Goal: Ask a question

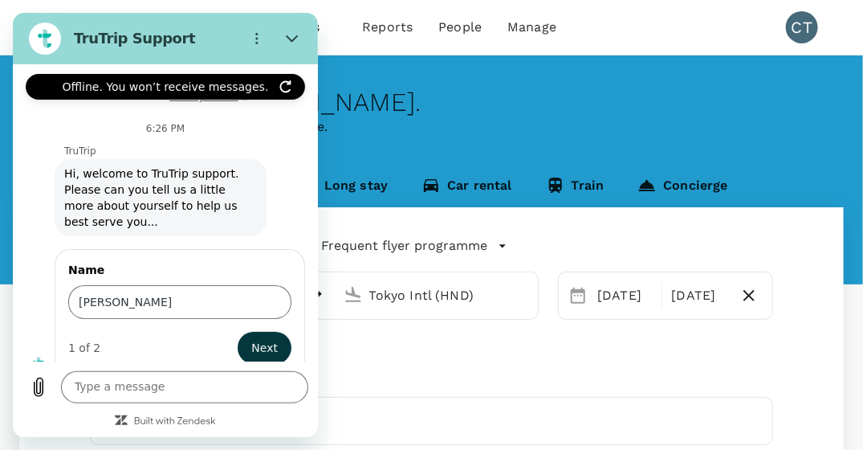
scroll to position [120, 0]
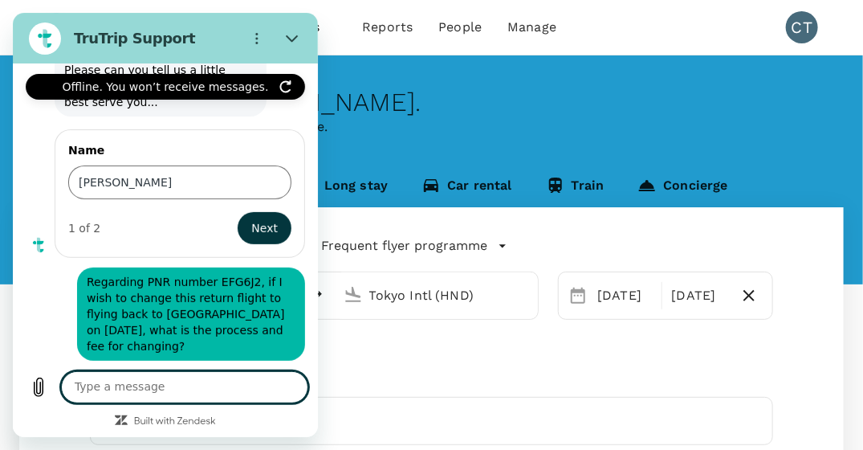
click at [271, 388] on textarea at bounding box center [184, 387] width 247 height 32
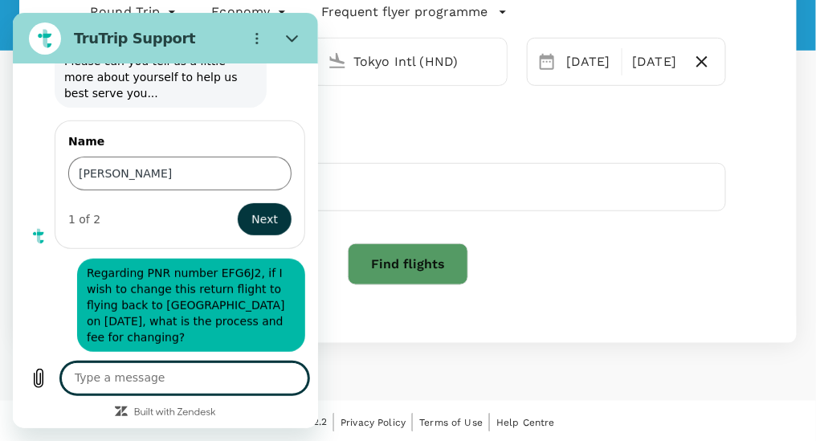
scroll to position [235, 0]
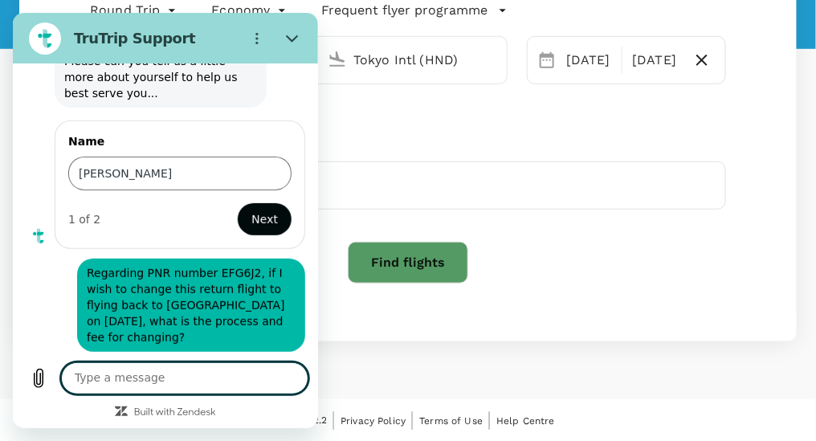
click at [269, 217] on button "Next" at bounding box center [264, 218] width 54 height 32
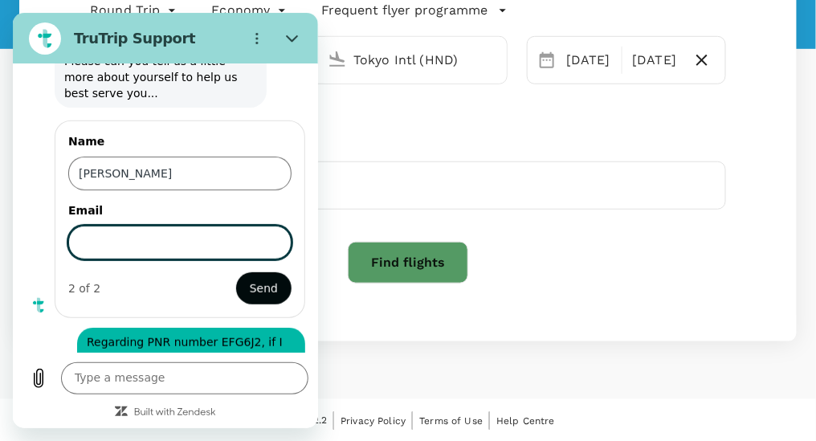
scroll to position [197, 0]
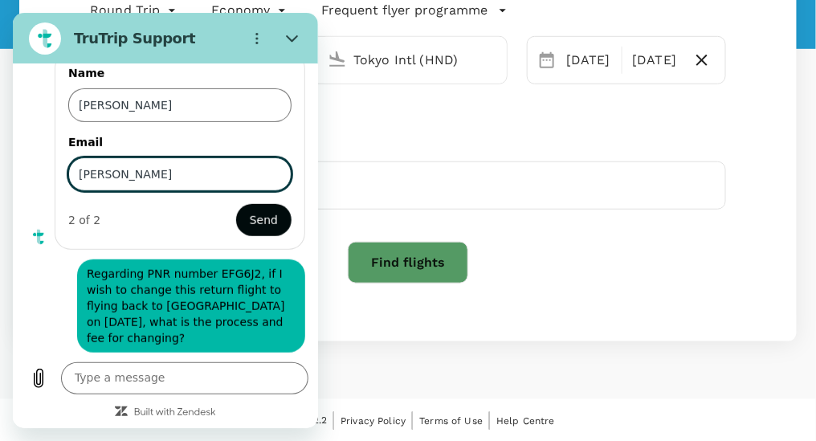
type input "[PERSON_NAME][EMAIL_ADDRESS][DOMAIN_NAME]"
click at [249, 210] on span "Send" at bounding box center [263, 219] width 28 height 19
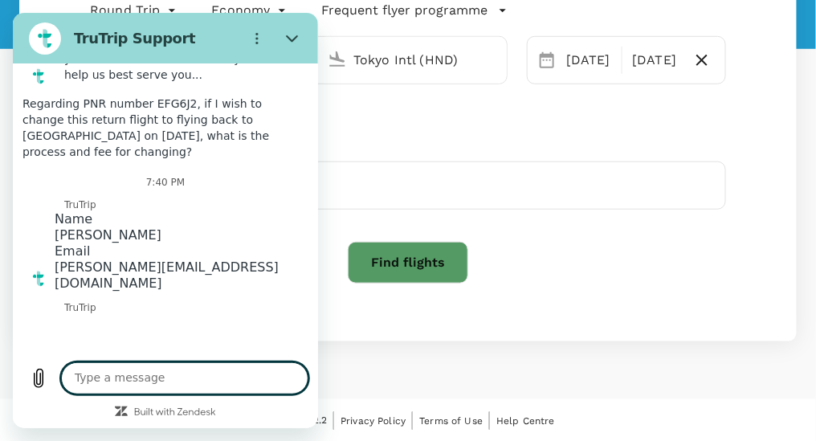
scroll to position [96, 0]
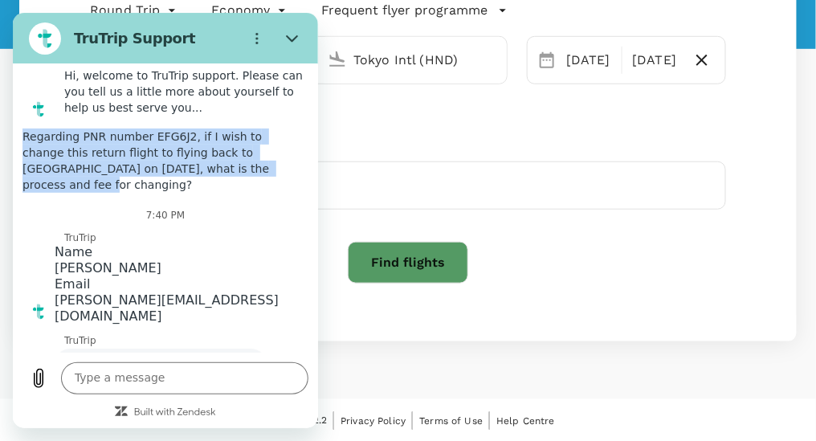
drag, startPoint x: 256, startPoint y: 214, endPoint x: 80, endPoint y: 159, distance: 184.1
click at [80, 159] on div "says: Regarding PNR number EFG6J2, if I wish to change this return flight to fl…" at bounding box center [158, 159] width 292 height 77
drag, startPoint x: 80, startPoint y: 159, endPoint x: 93, endPoint y: 161, distance: 12.9
copy span "Regarding PNR number EFG6J2, if I wish to change this return flight to flying b…"
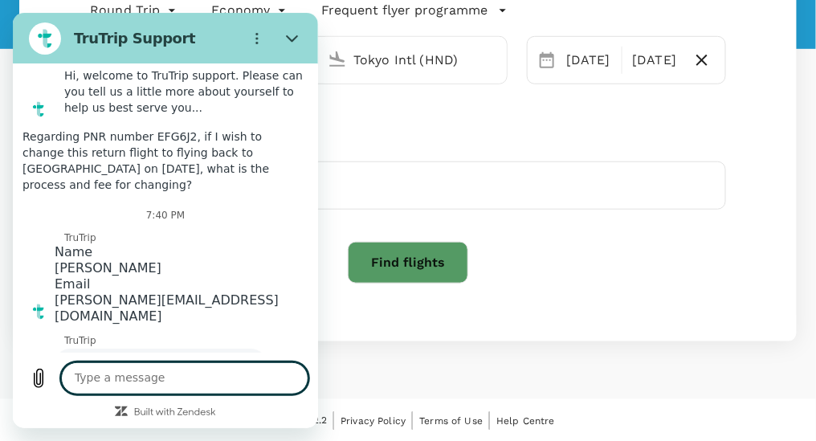
click at [96, 377] on textarea at bounding box center [183, 377] width 247 height 32
paste textarea "Regarding PNR number EFG6J2, if I wish to change this return flight to flying b…"
type textarea "1. Regarding PNR number EFG6J2, if I wish to change this return flight to flyin…"
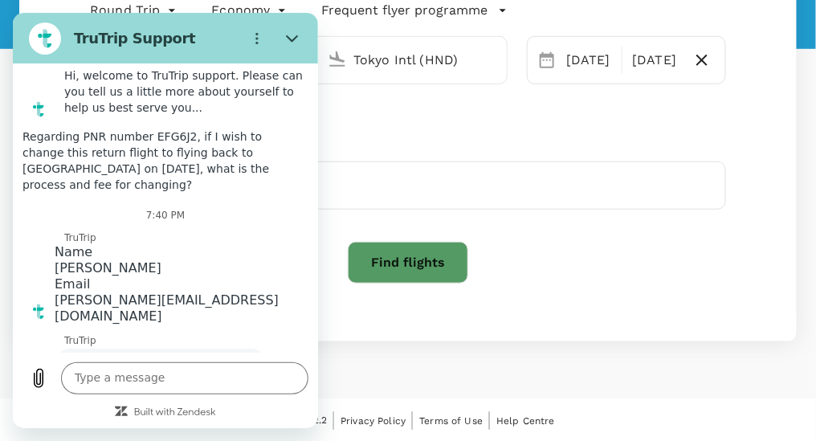
click at [381, 157] on div "Travellers CT Clara Teo" at bounding box center [408, 173] width 636 height 74
click at [361, 141] on div "Travellers" at bounding box center [408, 145] width 636 height 19
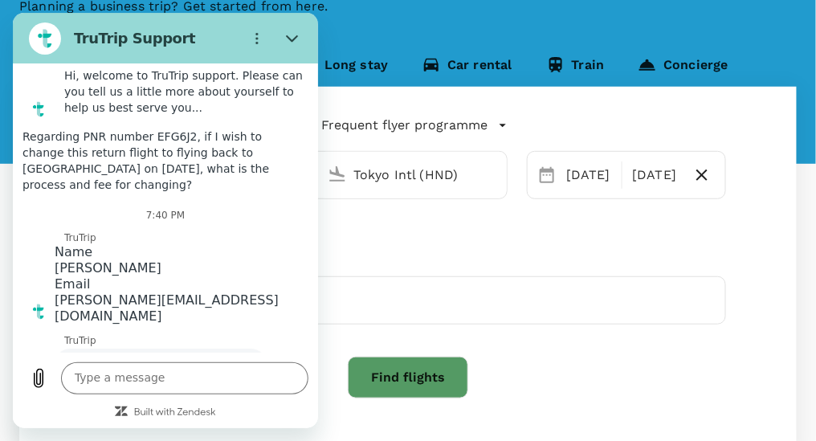
scroll to position [155, 0]
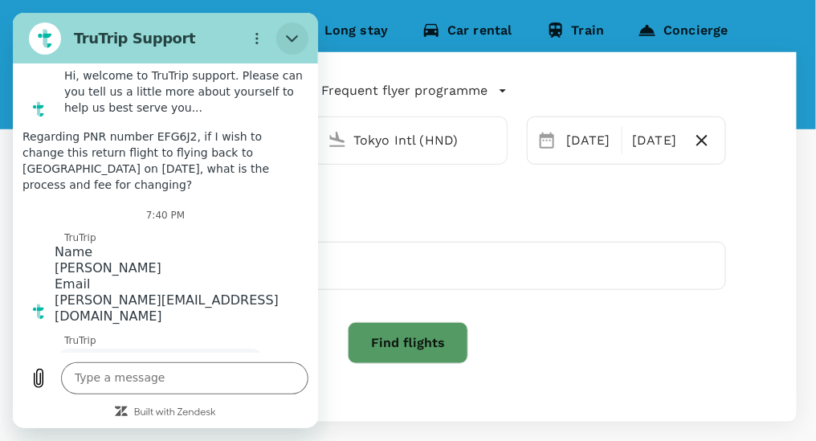
click at [287, 39] on icon "Close" at bounding box center [291, 37] width 13 height 13
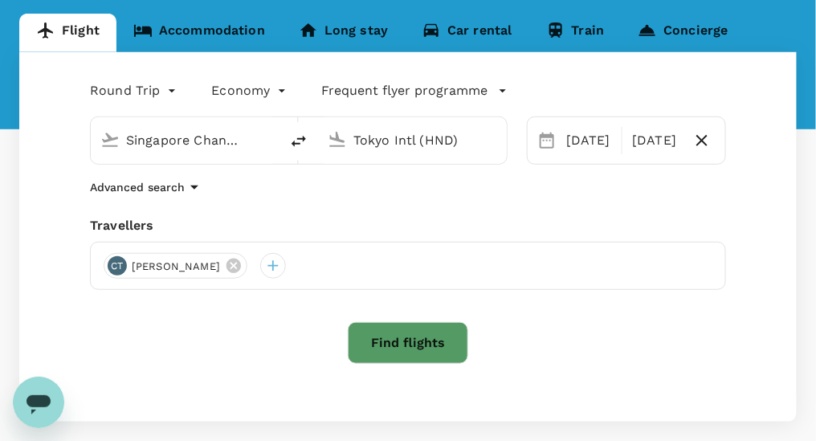
click at [255, 30] on link "Accommodation" at bounding box center [198, 33] width 165 height 39
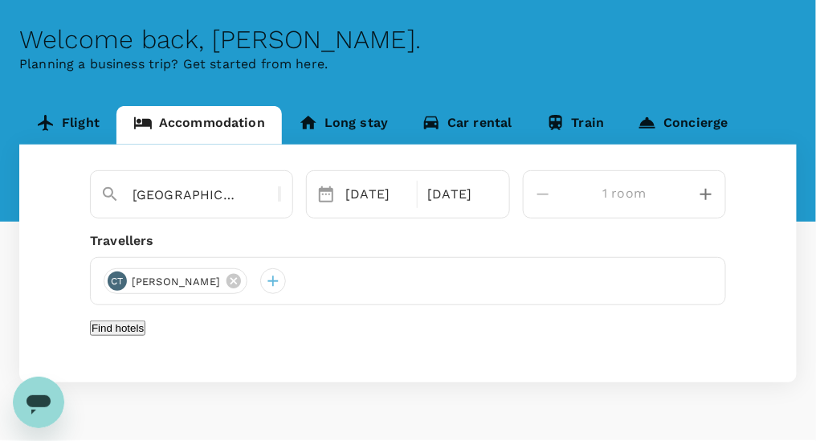
scroll to position [126, 0]
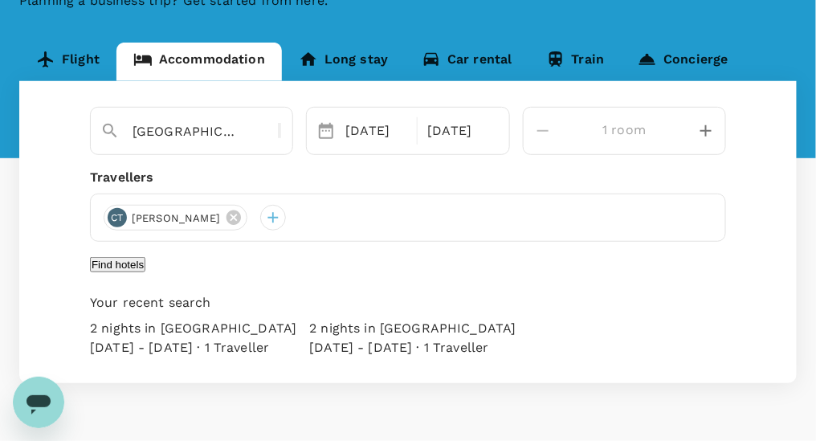
click at [344, 357] on div "20 Oct - 22 Oct · 1 Traveller" at bounding box center [412, 347] width 206 height 19
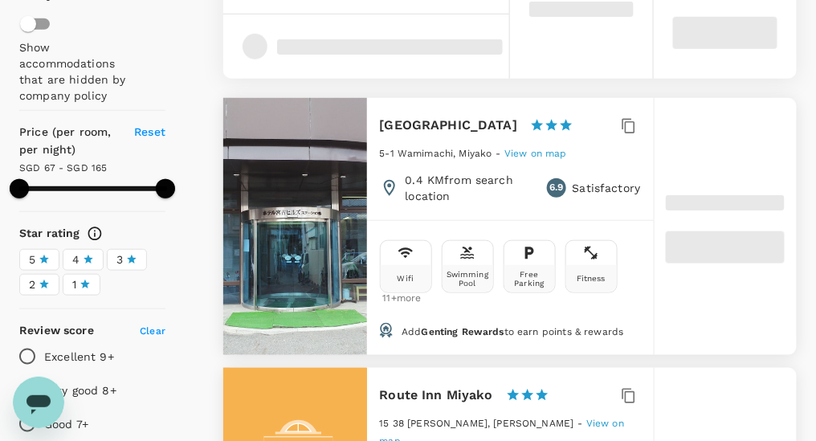
type input "165.16"
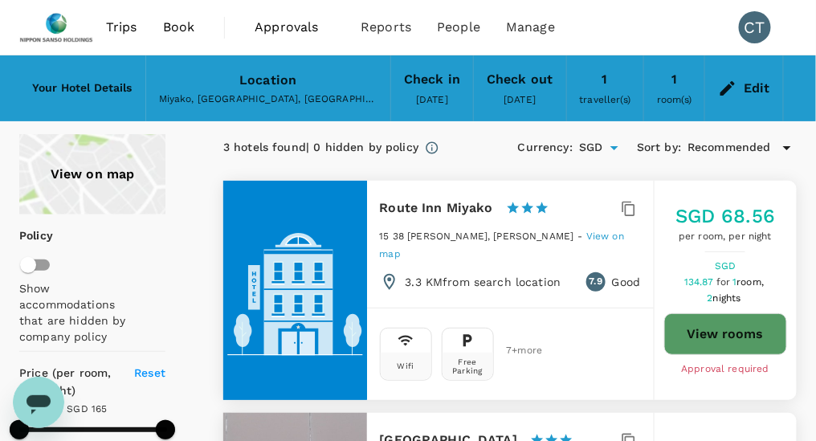
click at [722, 92] on icon at bounding box center [727, 88] width 14 height 14
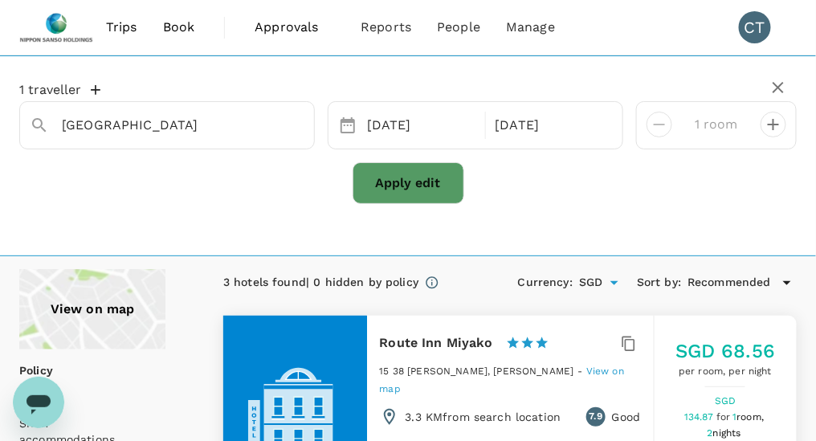
type input "Miyako"
click at [568, 135] on div "[DATE]" at bounding box center [549, 125] width 121 height 31
click at [252, 83] on div "1 traveller" at bounding box center [407, 91] width 777 height 19
click at [97, 87] on icon "button" at bounding box center [95, 90] width 16 height 16
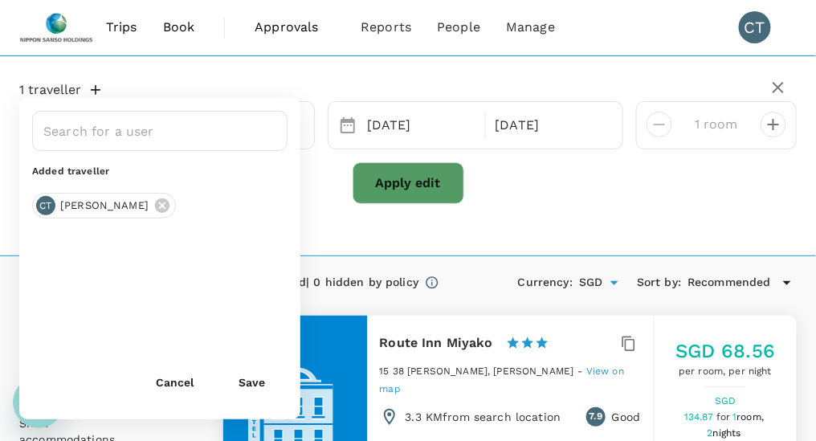
click at [139, 69] on div "1 traveller ​ Added traveller CT [PERSON_NAME] Cancel Save Miyako [DATE] [DATE]…" at bounding box center [407, 143] width 777 height 148
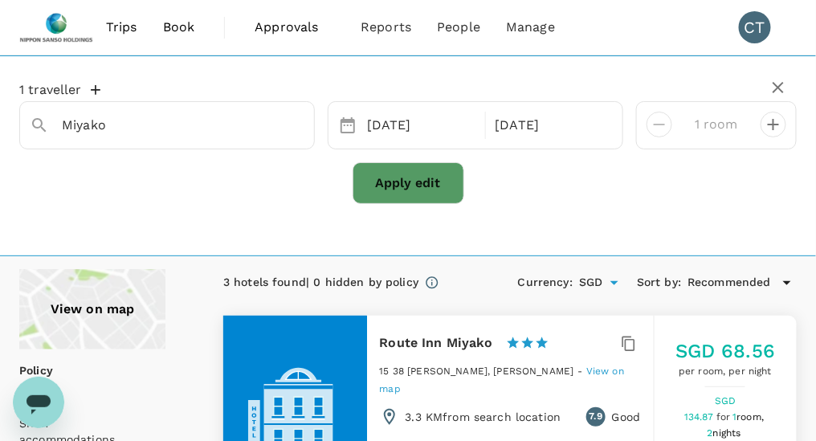
click at [25, 401] on icon "Open messaging window" at bounding box center [37, 401] width 29 height 29
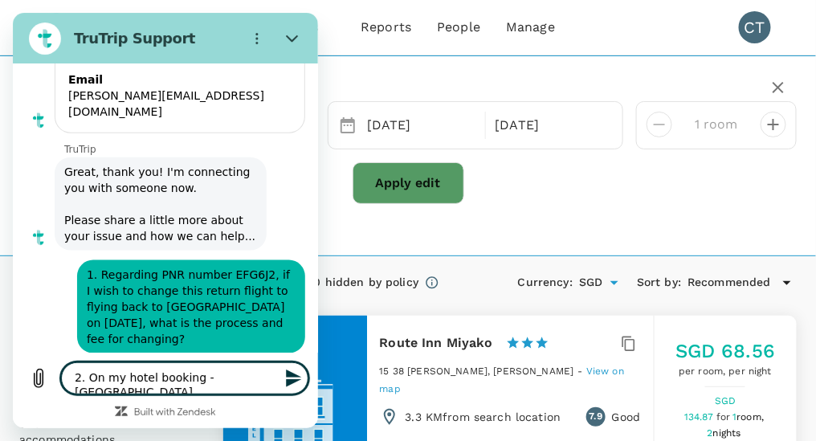
scroll to position [376, 0]
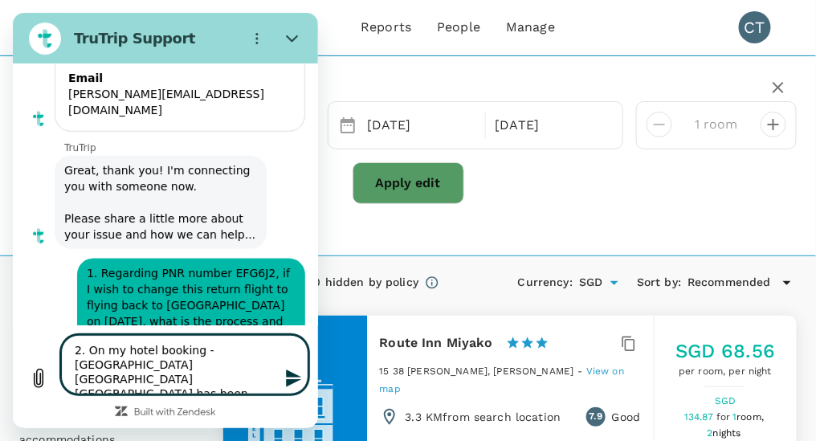
drag, startPoint x: 251, startPoint y: 364, endPoint x: 158, endPoint y: 364, distance: 93.1
click at [158, 364] on textarea "2. On my hotel booking - [GEOGRAPHIC_DATA] [GEOGRAPHIC_DATA] [GEOGRAPHIC_DATA] …" at bounding box center [183, 363] width 247 height 59
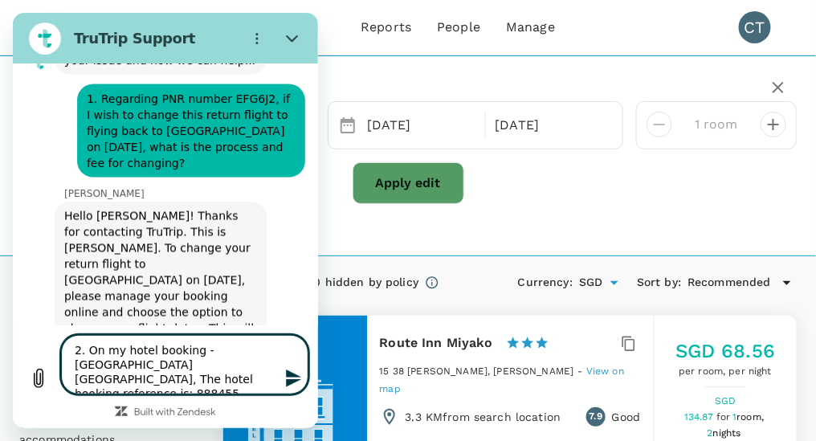
scroll to position [553, 0]
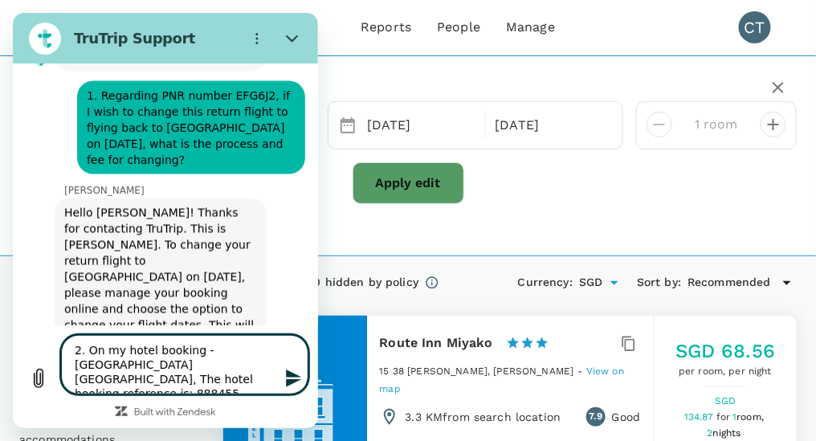
drag, startPoint x: 264, startPoint y: 366, endPoint x: 180, endPoint y: 365, distance: 84.3
click at [180, 365] on textarea "2. On my hotel booking - [GEOGRAPHIC_DATA] [GEOGRAPHIC_DATA], The hotel booking…" at bounding box center [183, 363] width 247 height 59
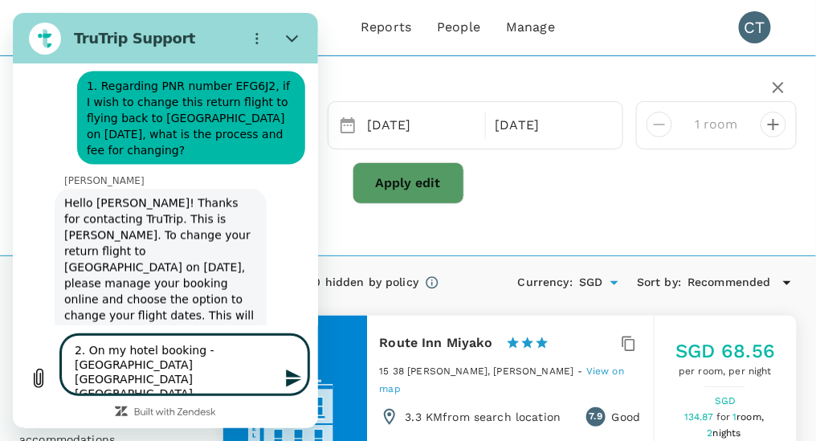
scroll to position [560, 0]
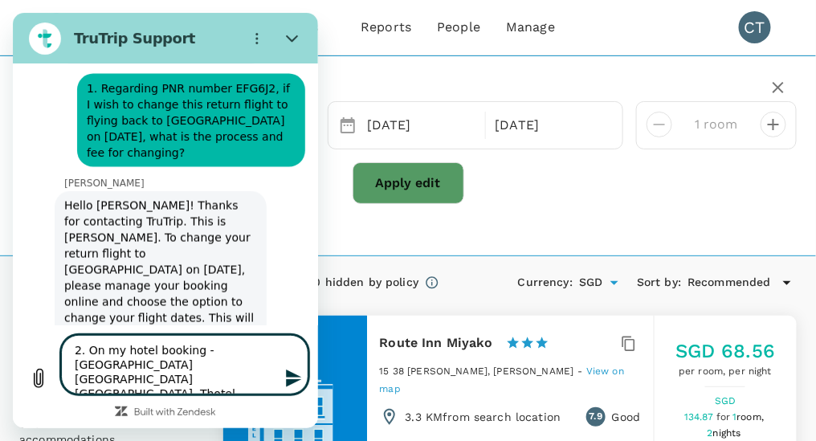
type textarea "2. On my hotel booking - [GEOGRAPHIC_DATA] [GEOGRAPHIC_DATA], hotel booking ref…"
click at [176, 379] on textarea "2. On my hotel booking - [GEOGRAPHIC_DATA] [GEOGRAPHIC_DATA], hotel booking ref…" at bounding box center [183, 363] width 247 height 59
type input "165.16"
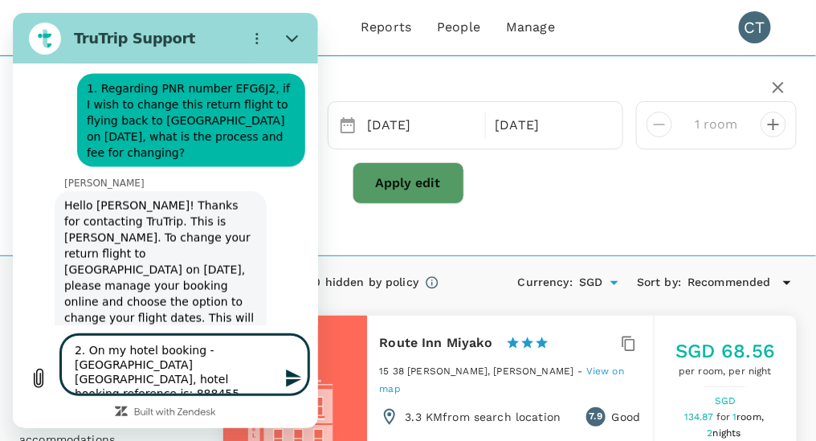
click at [191, 378] on textarea "2. On my hotel booking - [GEOGRAPHIC_DATA] [GEOGRAPHIC_DATA], hotel booking ref…" at bounding box center [183, 363] width 247 height 59
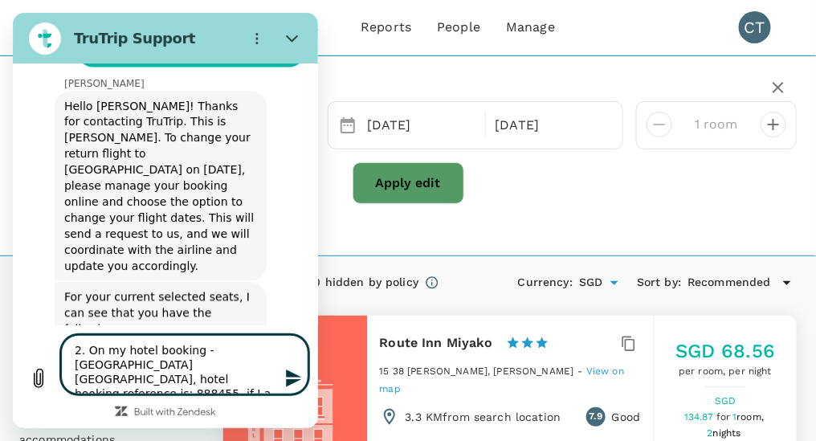
scroll to position [663, 0]
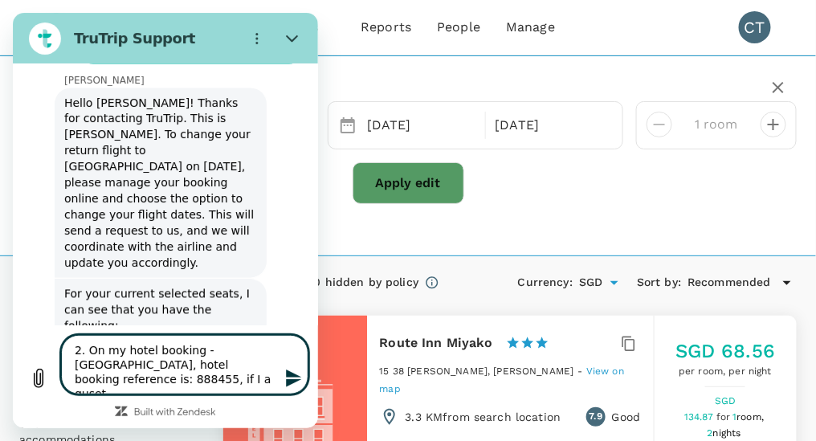
drag, startPoint x: 235, startPoint y: 382, endPoint x: 86, endPoint y: 352, distance: 152.4
click at [86, 352] on textarea "2. On my hotel booking - [GEOGRAPHIC_DATA], hotel booking reference is: 888455,…" at bounding box center [183, 363] width 247 height 59
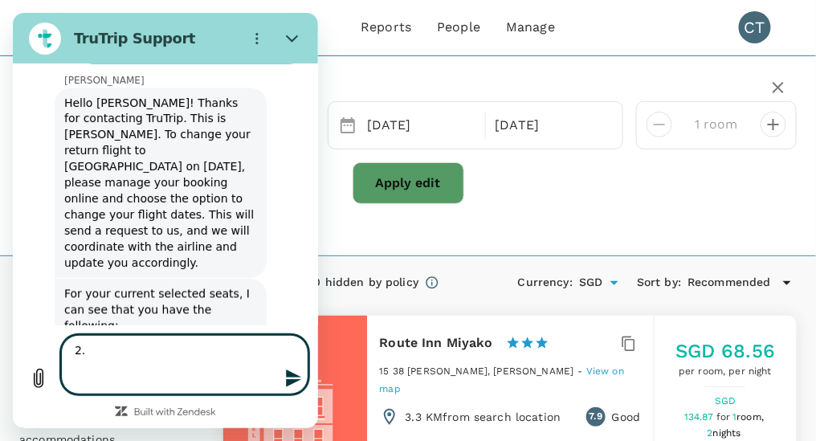
scroll to position [636, 0]
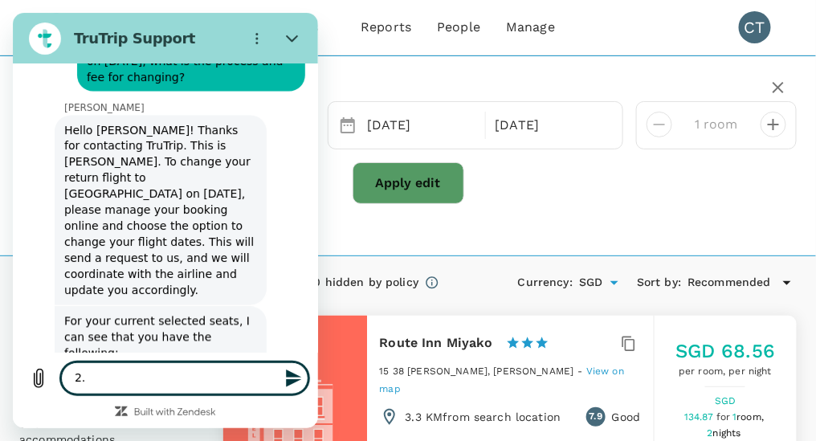
type textarea "2"
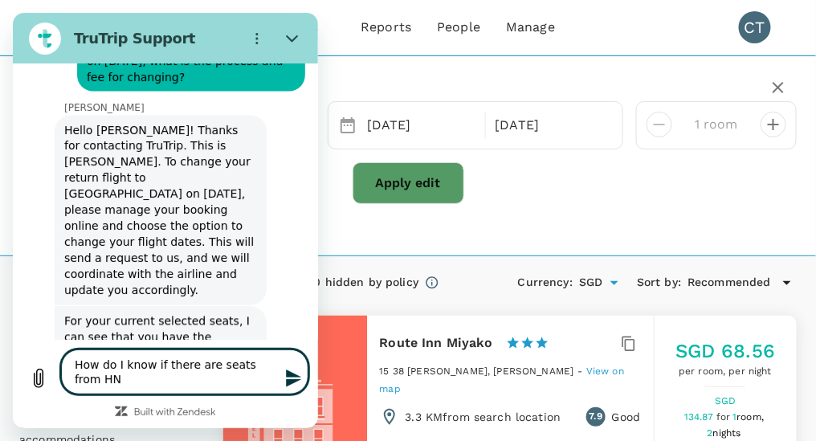
scroll to position [649, 0]
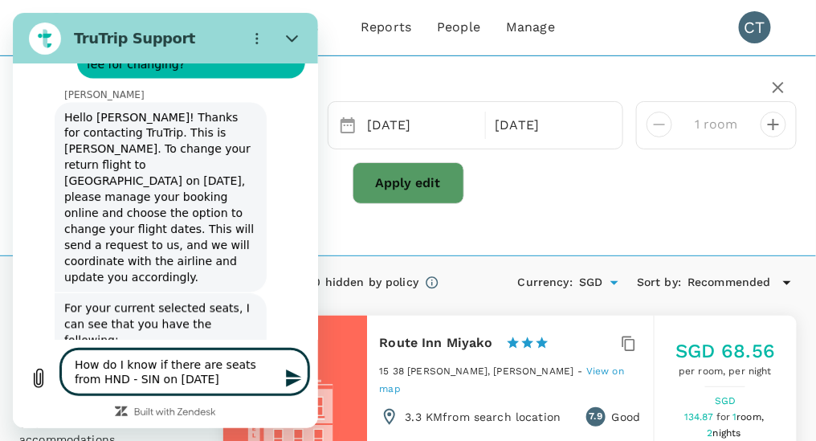
type textarea "How do I know if there are seats from HND - SIN on [DATE]?"
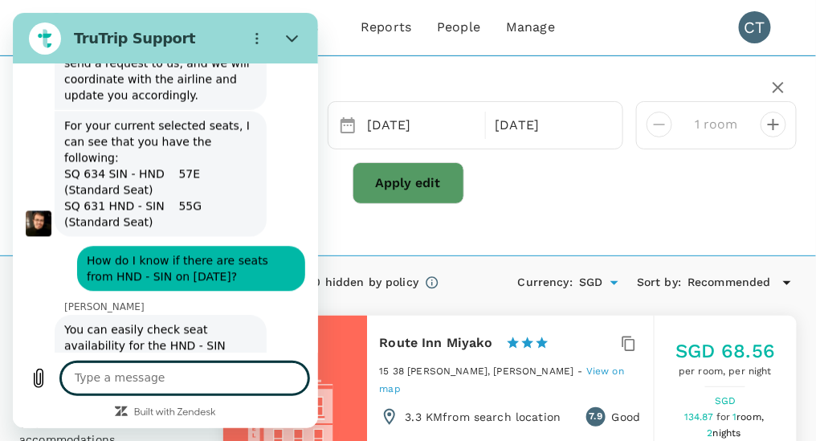
scroll to position [856, 0]
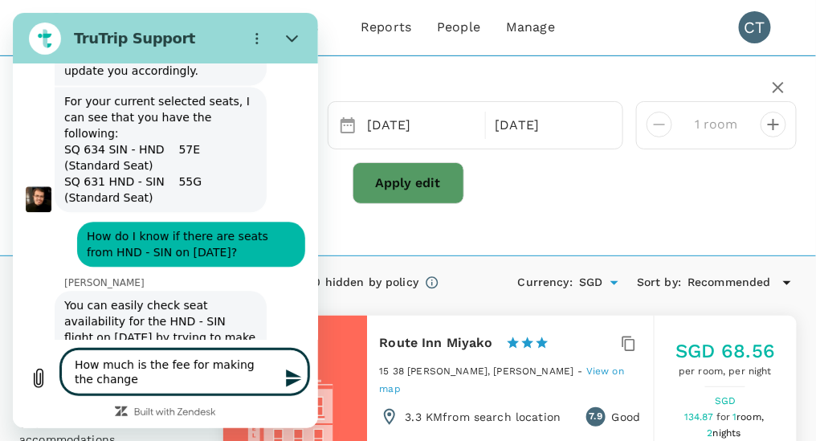
type textarea "How much is the fee for making the change?"
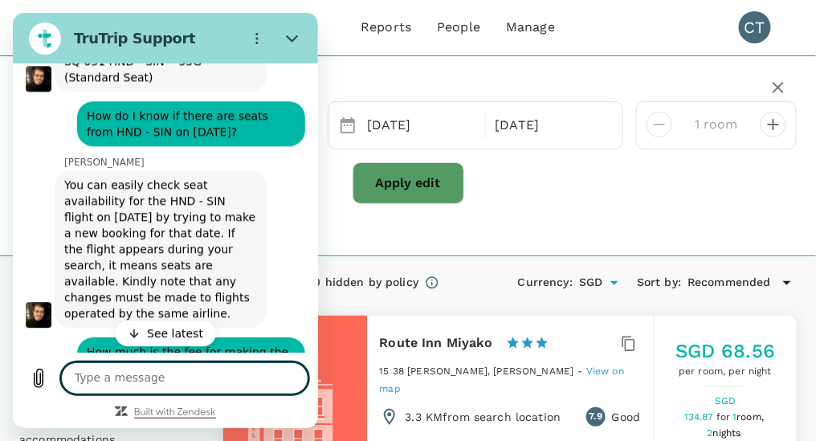
scroll to position [1011, 0]
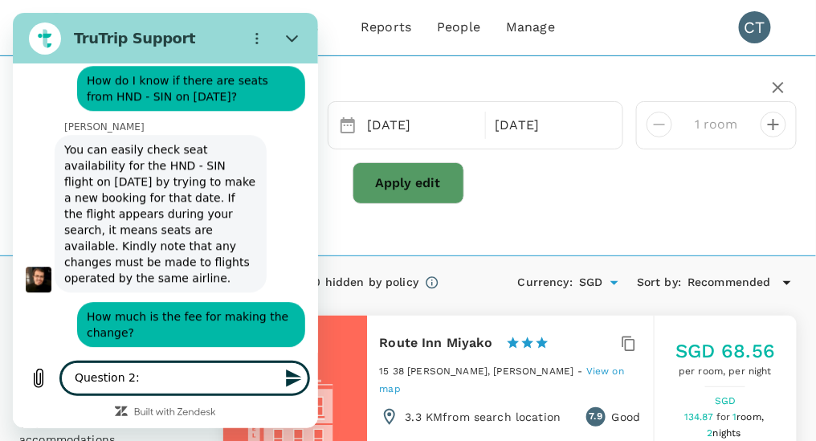
paste textarea "On my hotel booking - [GEOGRAPHIC_DATA] [GEOGRAPHIC_DATA], hotel booking refere…"
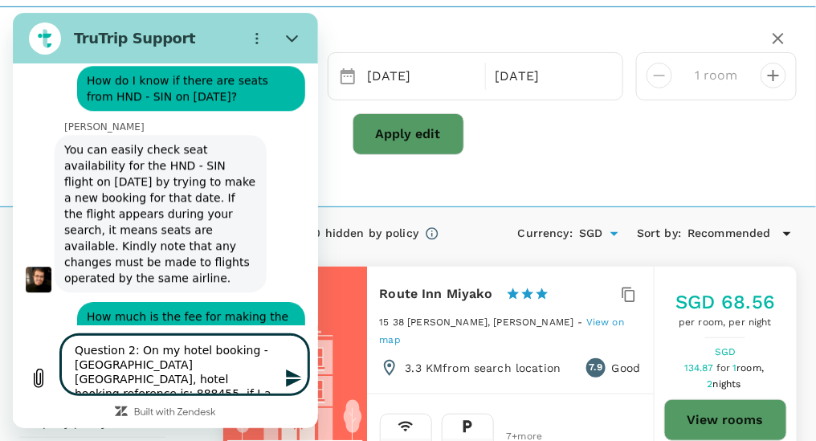
scroll to position [80, 0]
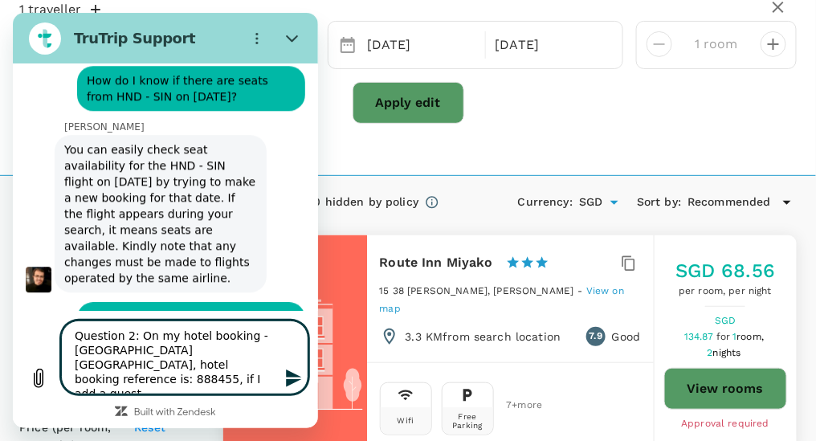
click at [231, 364] on textarea "Question 2: On my hotel booking - [GEOGRAPHIC_DATA] [GEOGRAPHIC_DATA], hotel bo…" at bounding box center [183, 356] width 247 height 74
click at [208, 380] on textarea "Question 2: On my hotel booking - [GEOGRAPHIC_DATA] [GEOGRAPHIC_DATA], hotel bo…" at bounding box center [183, 356] width 247 height 74
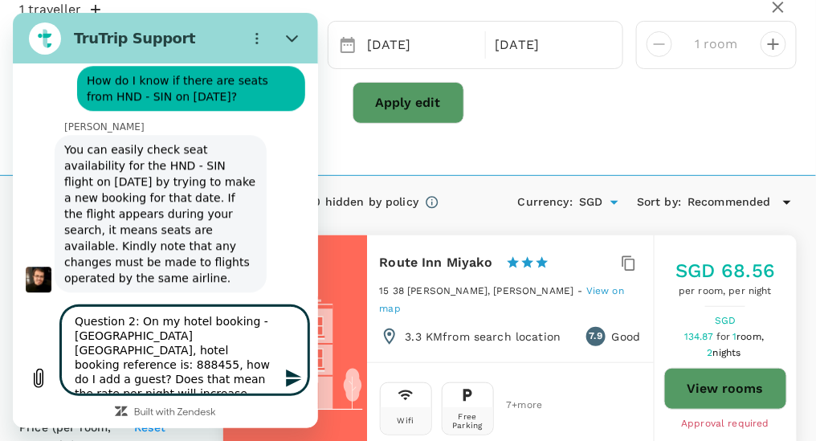
type textarea "Question 2: On my hotel booking - [GEOGRAPHIC_DATA] [GEOGRAPHIC_DATA], hotel bo…"
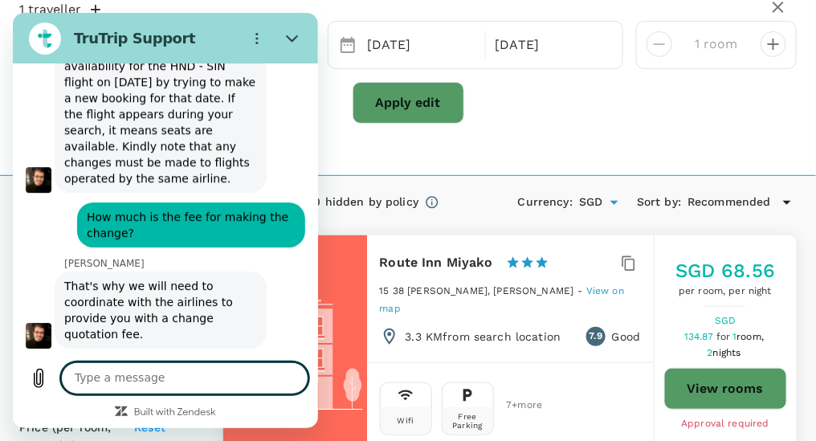
scroll to position [1114, 0]
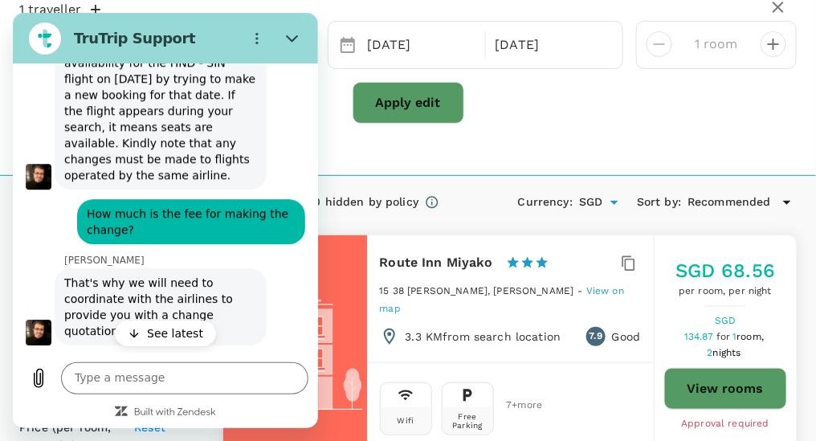
type input "165.16"
